Goal: Task Accomplishment & Management: Use online tool/utility

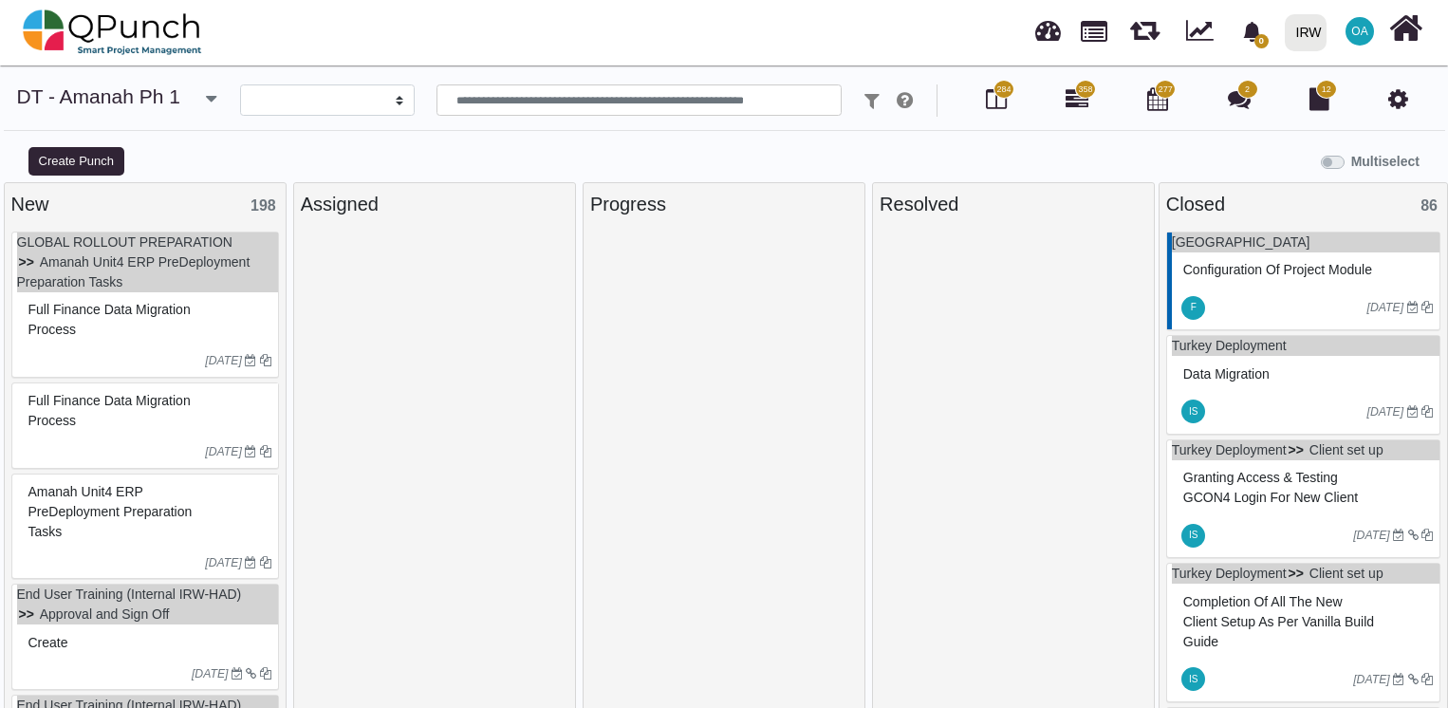
select select
click at [115, 245] on link "GLOBAL ROLLOUT PREPARATION" at bounding box center [124, 241] width 215 height 15
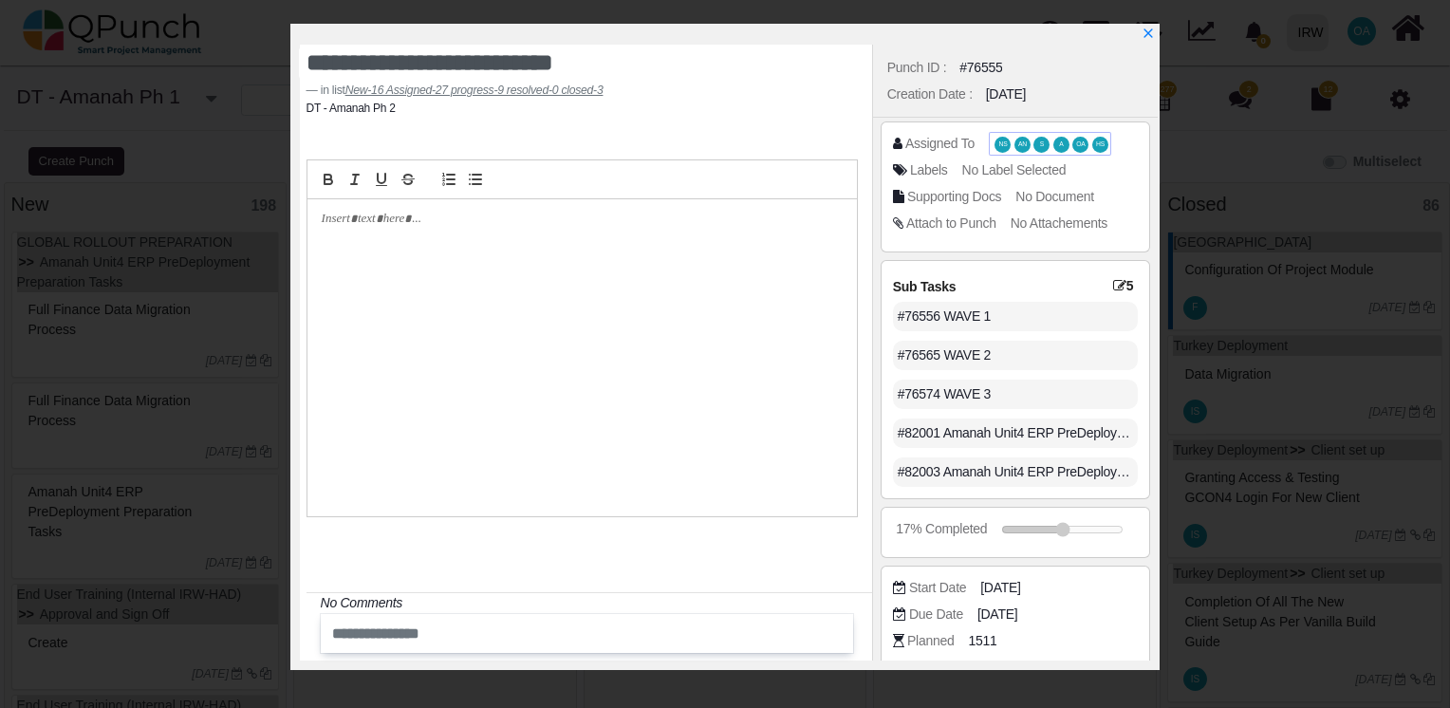
click at [999, 145] on span "NS" at bounding box center [1003, 144] width 9 height 7
click at [1143, 33] on icon "x" at bounding box center [1147, 34] width 15 height 15
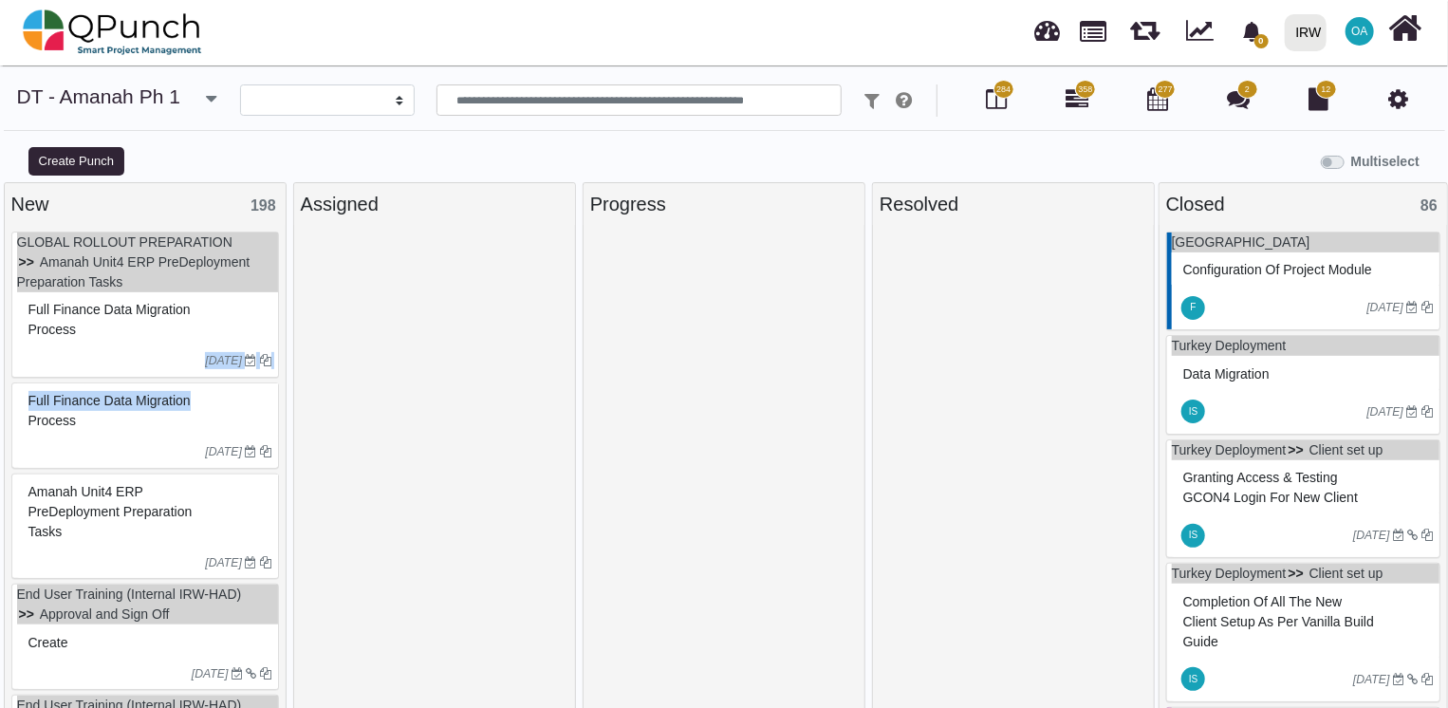
drag, startPoint x: 272, startPoint y: 337, endPoint x: 270, endPoint y: 391, distance: 54.2
click at [270, 391] on div "GLOBAL ROLLOUT PREPARATION Amanah Unit4 ERP PreDeployment Preparation Tasks Ful…" at bounding box center [145, 467] width 281 height 485
drag, startPoint x: 270, startPoint y: 391, endPoint x: 281, endPoint y: 230, distance: 161.8
click at [281, 230] on div "GLOBAL ROLLOUT PREPARATION Amanah Unit4 ERP PreDeployment Preparation Tasks Ful…" at bounding box center [145, 467] width 281 height 485
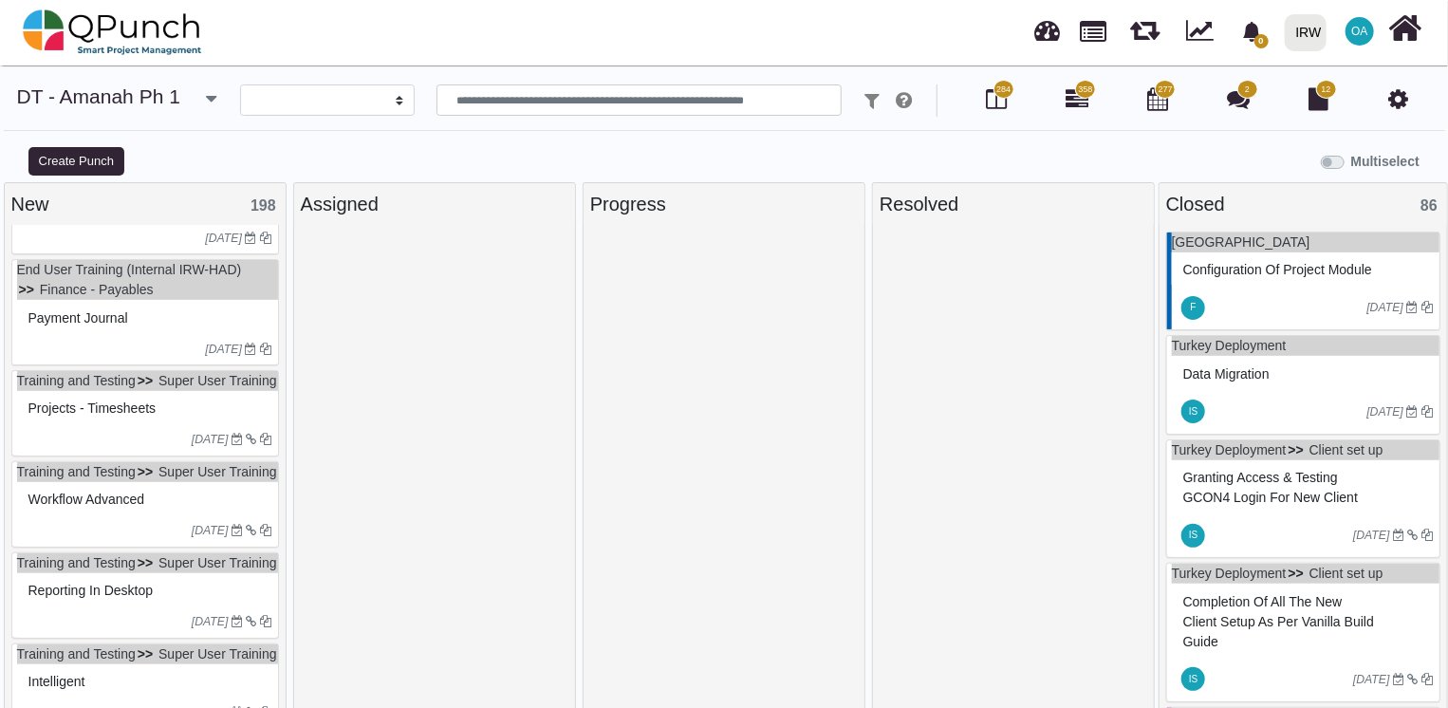
scroll to position [1545, 0]
click at [136, 391] on li "Super User Training" at bounding box center [206, 381] width 141 height 20
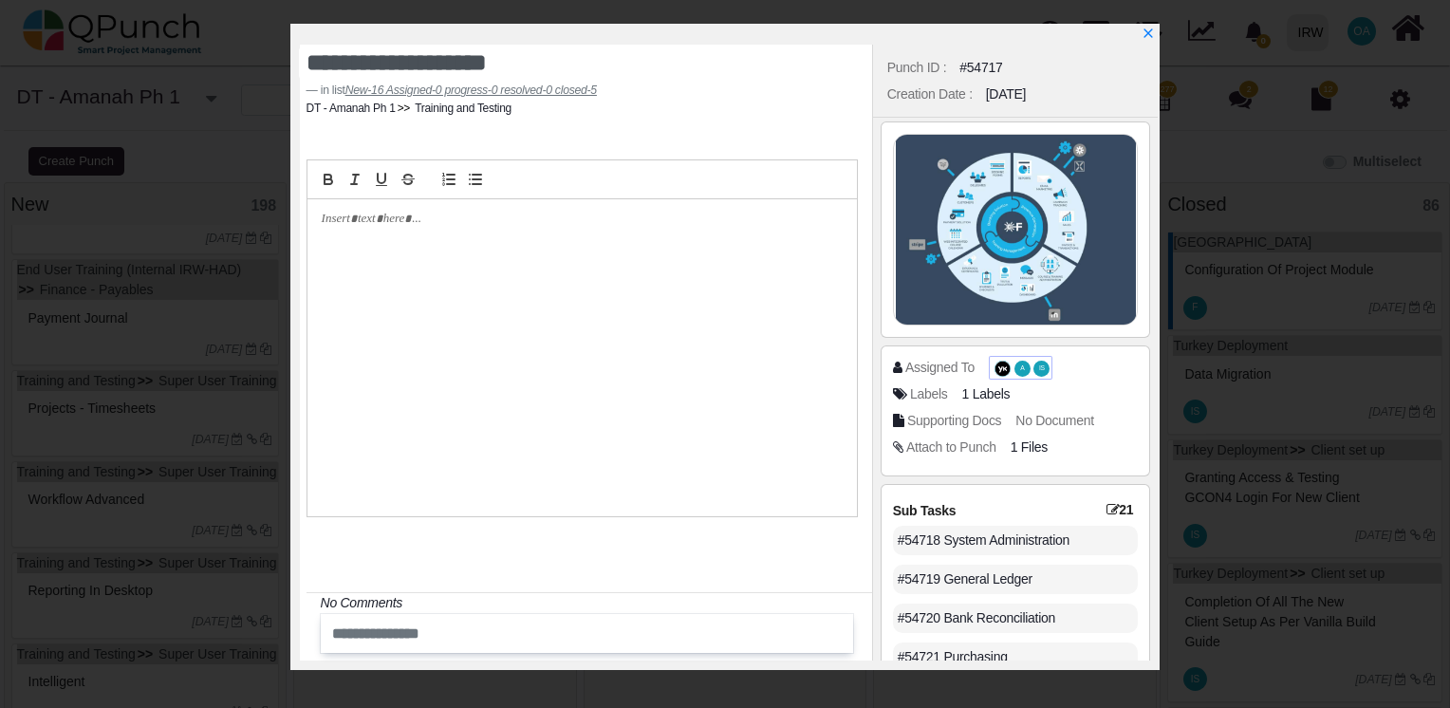
click at [1020, 369] on span "A" at bounding box center [1022, 368] width 4 height 7
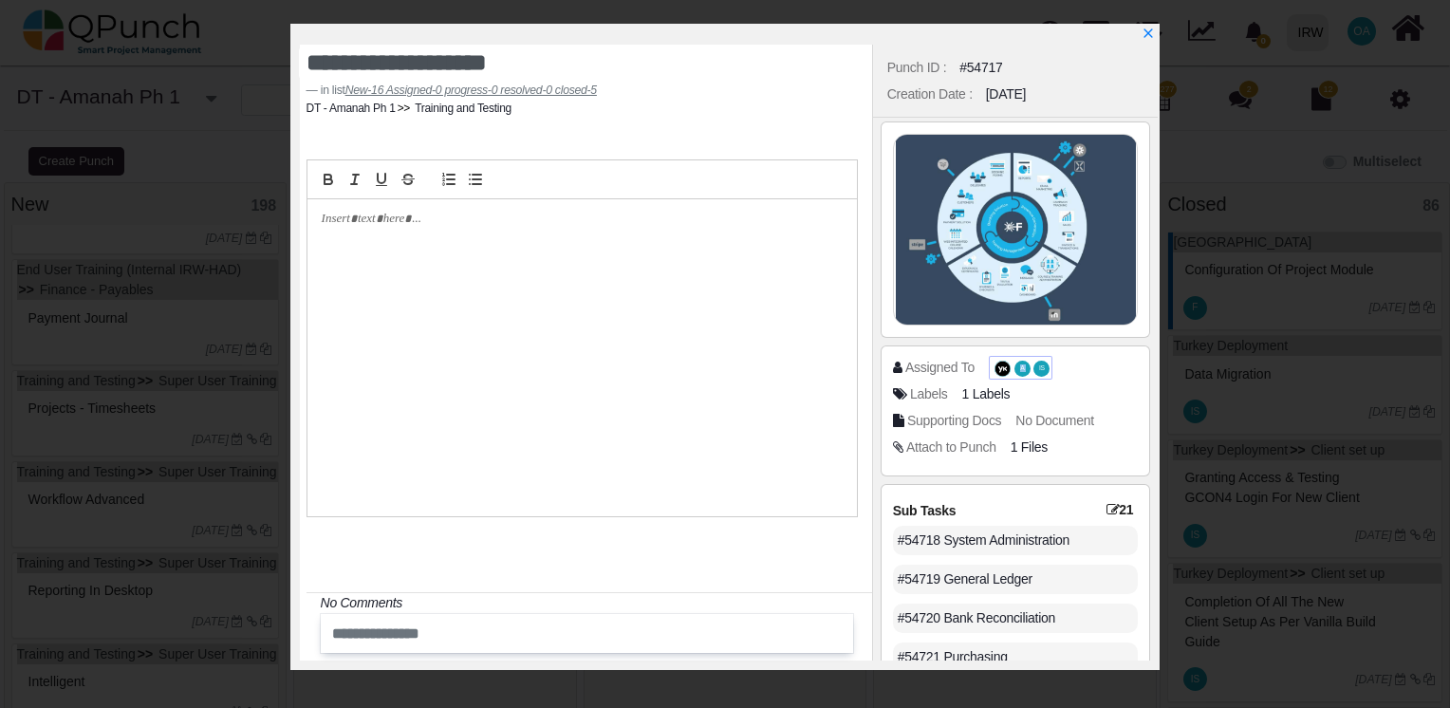
click at [1020, 369] on span "A" at bounding box center [1022, 368] width 4 height 7
click at [1020, 374] on span "A" at bounding box center [1023, 369] width 16 height 16
click at [1144, 29] on icon "x" at bounding box center [1147, 34] width 15 height 15
